Goal: Information Seeking & Learning: Learn about a topic

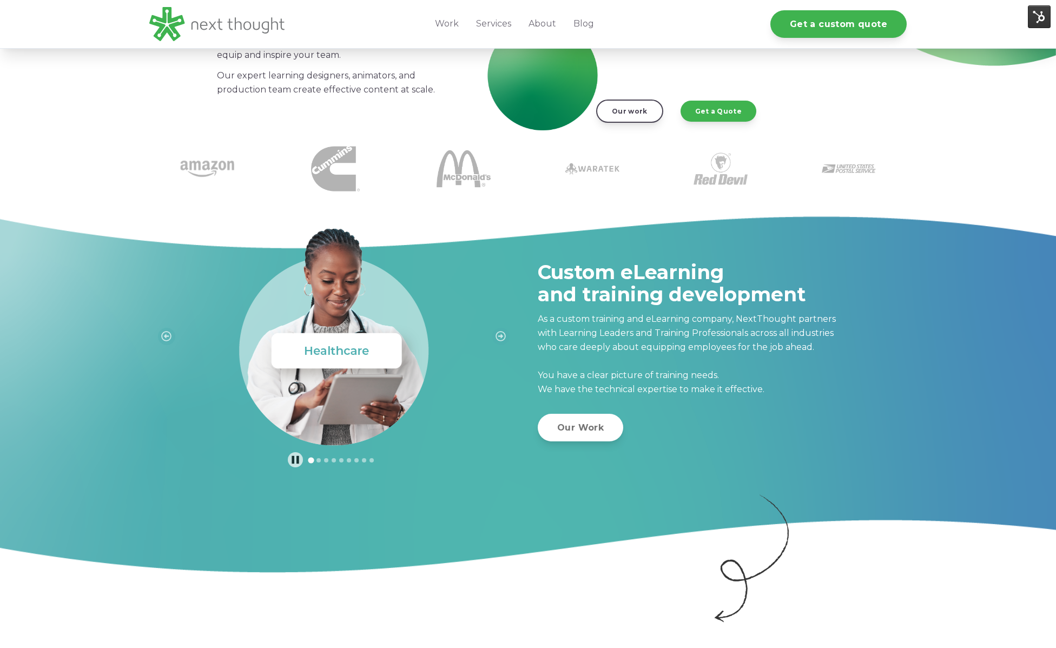
scroll to position [215, 0]
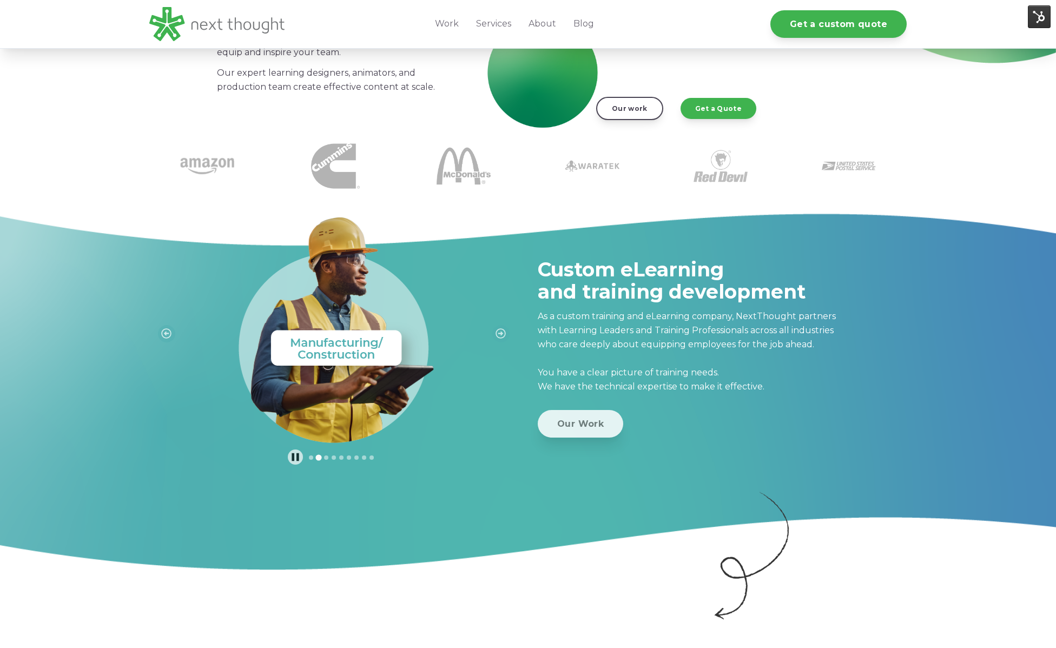
click at [585, 425] on link "Our Work" at bounding box center [581, 424] width 86 height 28
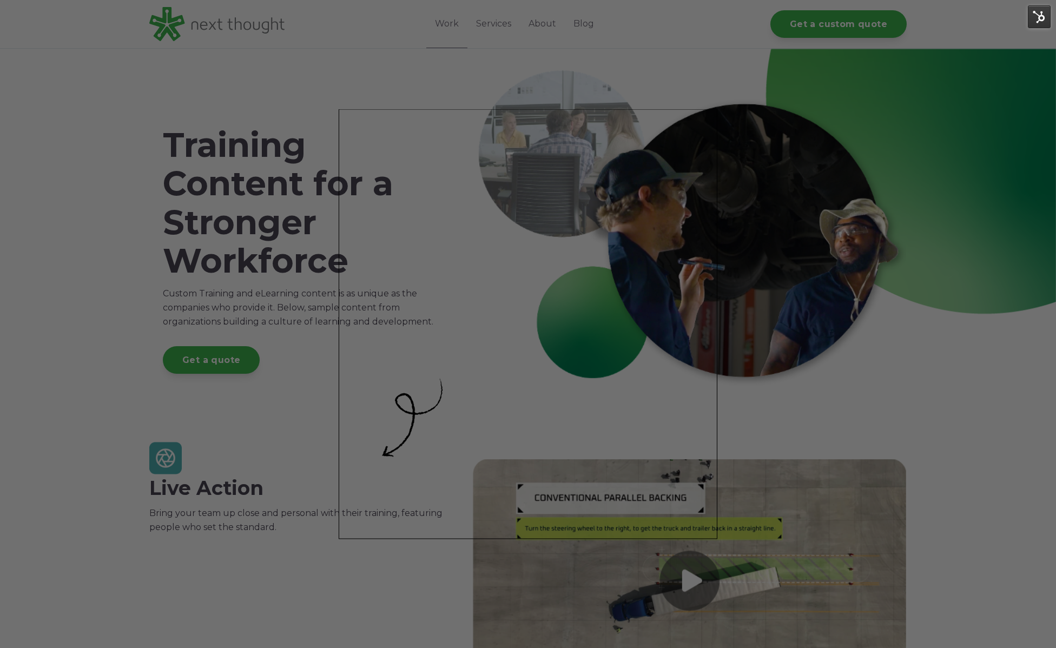
click at [495, 29] on div at bounding box center [533, 327] width 1067 height 655
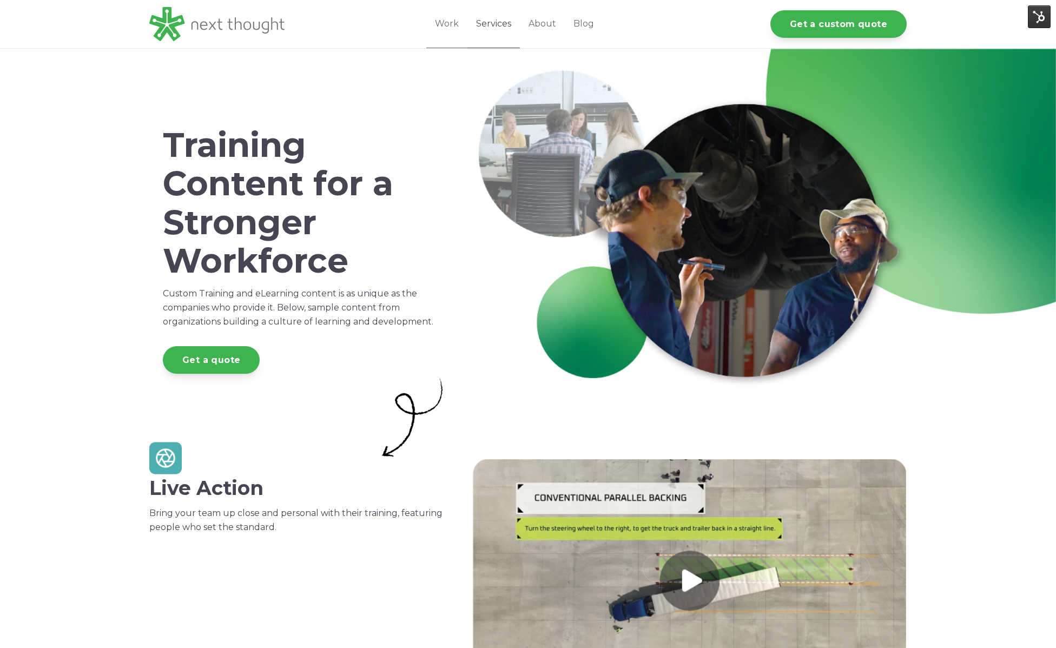
click at [504, 31] on link "Services" at bounding box center [494, 24] width 52 height 48
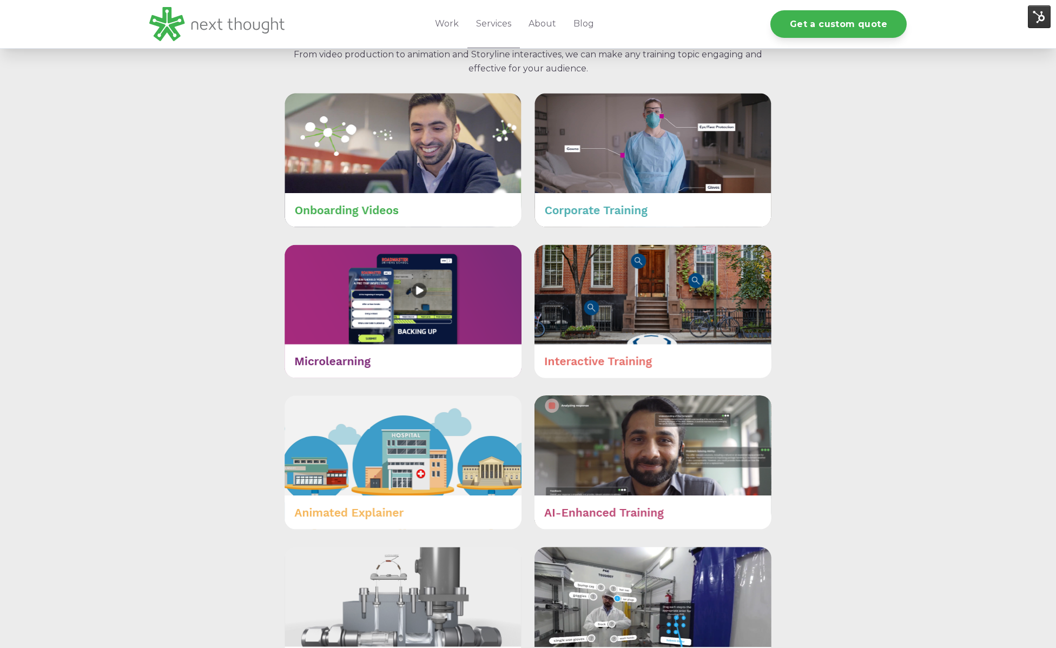
scroll to position [474, 0]
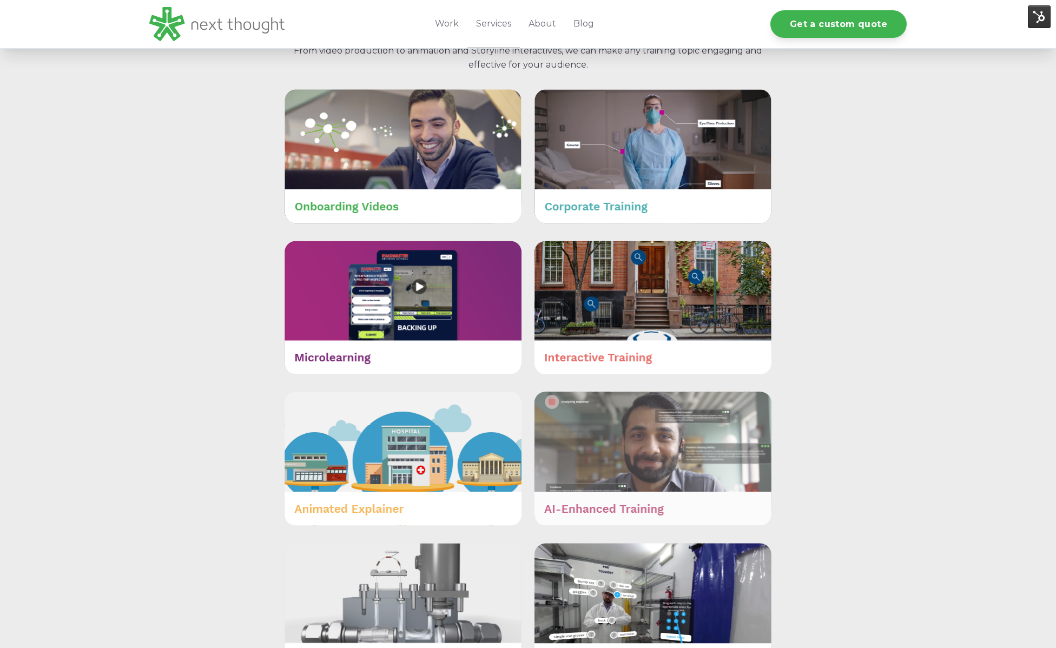
click at [654, 436] on img at bounding box center [653, 459] width 237 height 134
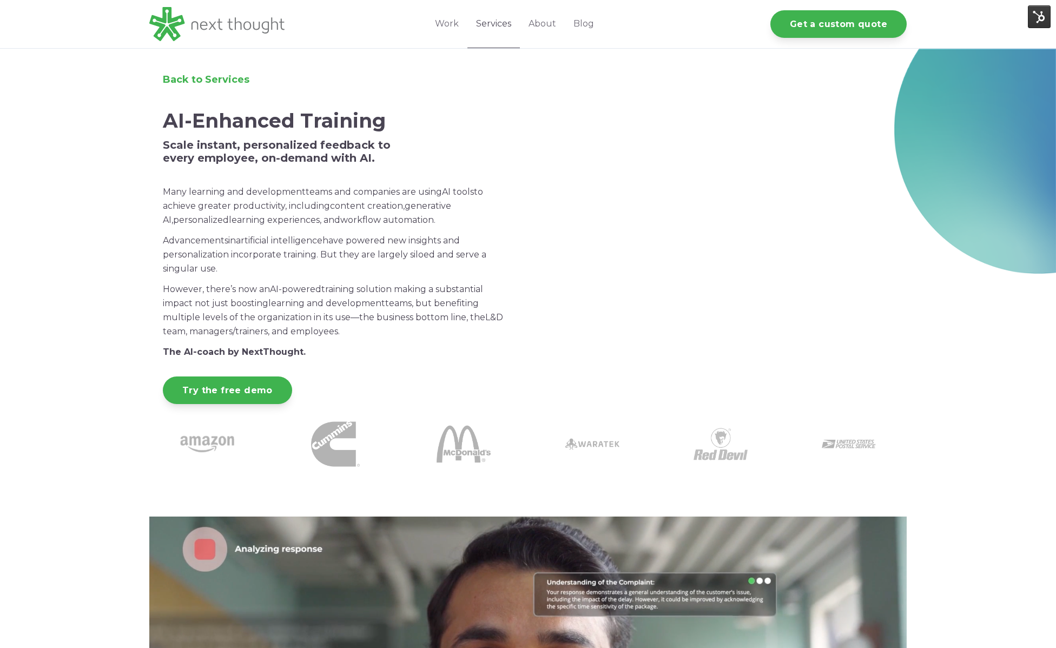
click at [498, 27] on link "Services" at bounding box center [494, 24] width 52 height 48
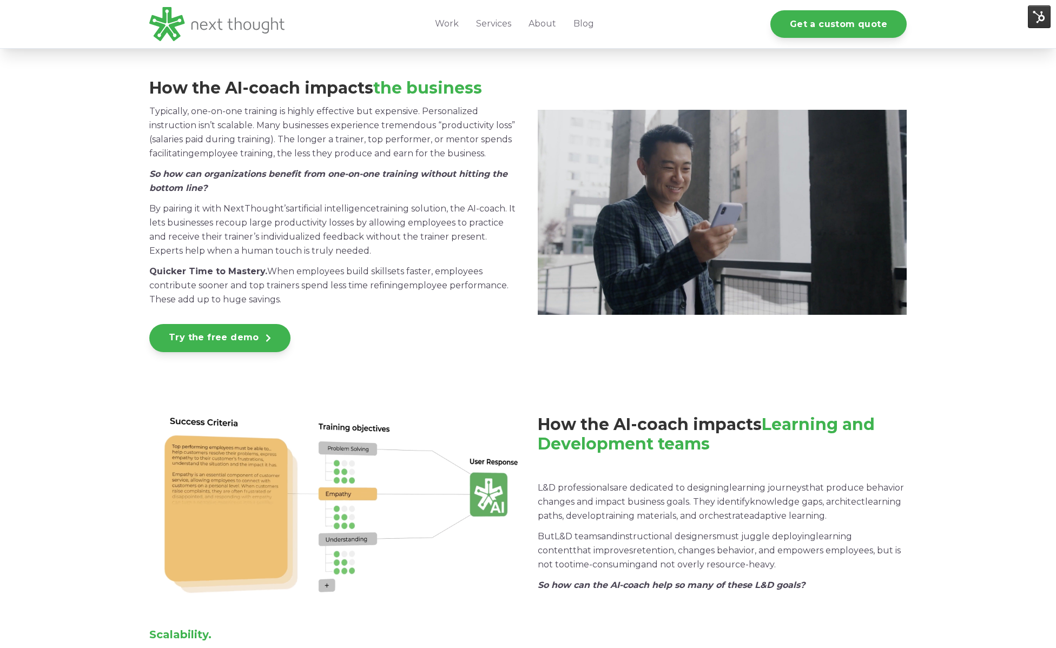
scroll to position [1212, 0]
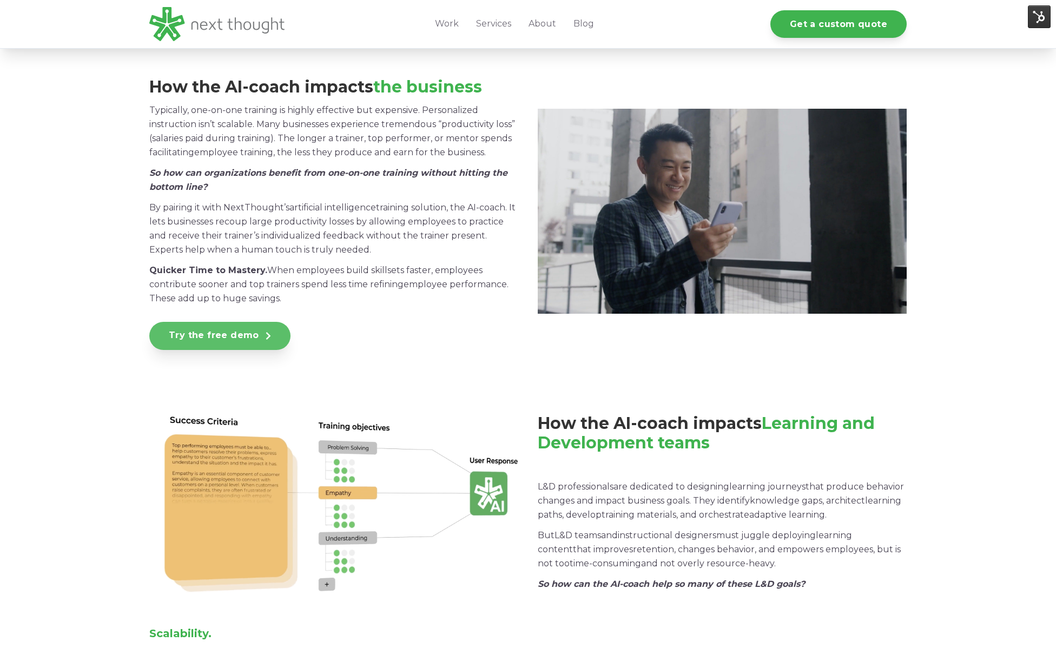
click at [249, 335] on link "Try the free demo" at bounding box center [219, 336] width 141 height 28
